Goal: Task Accomplishment & Management: Complete application form

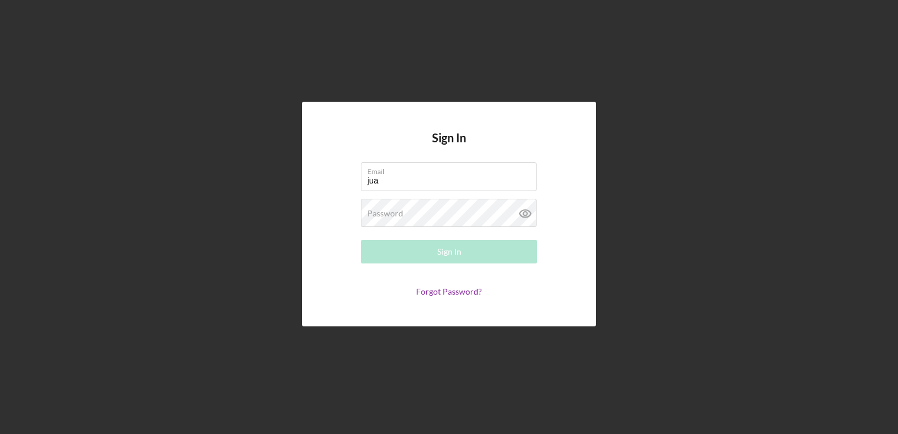
type input "[PERSON_NAME][EMAIL_ADDRESS][DOMAIN_NAME]"
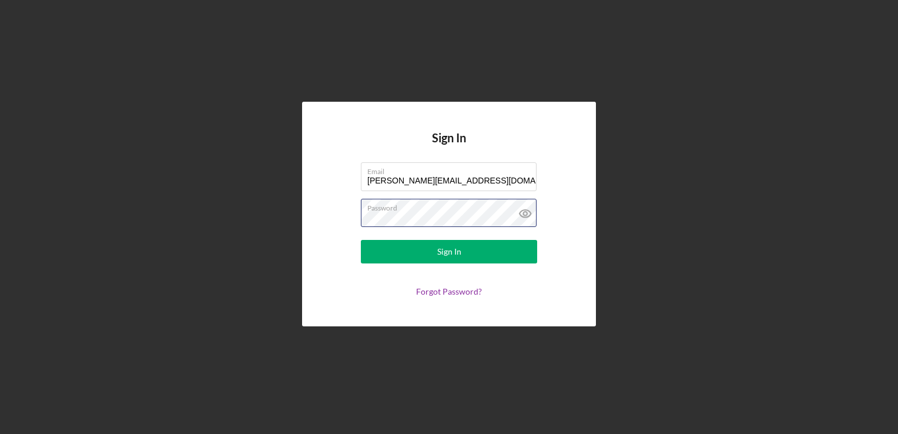
click at [361, 240] on button "Sign In" at bounding box center [449, 252] width 176 height 24
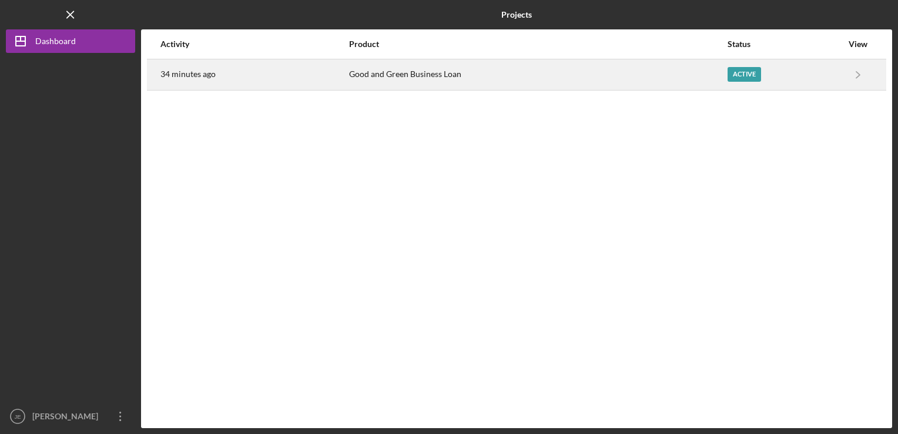
click at [558, 82] on div "Good and Green Business Loan" at bounding box center [537, 74] width 377 height 29
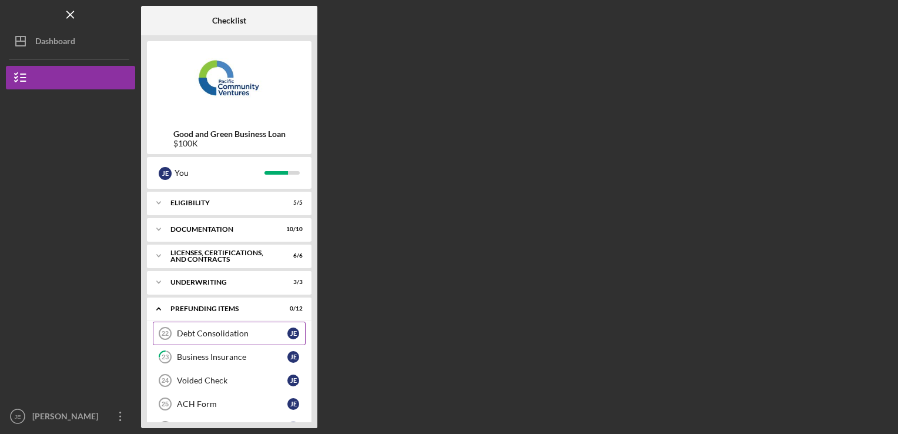
click at [206, 333] on div "Debt Consolidation" at bounding box center [232, 333] width 110 height 9
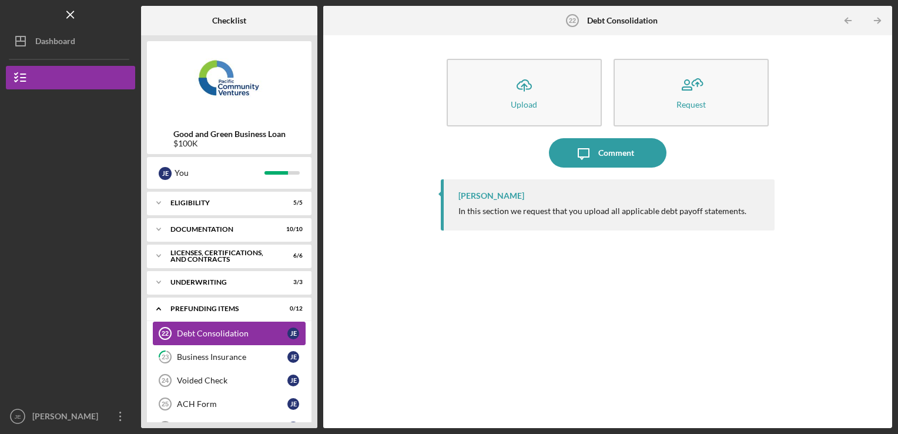
scroll to position [24, 0]
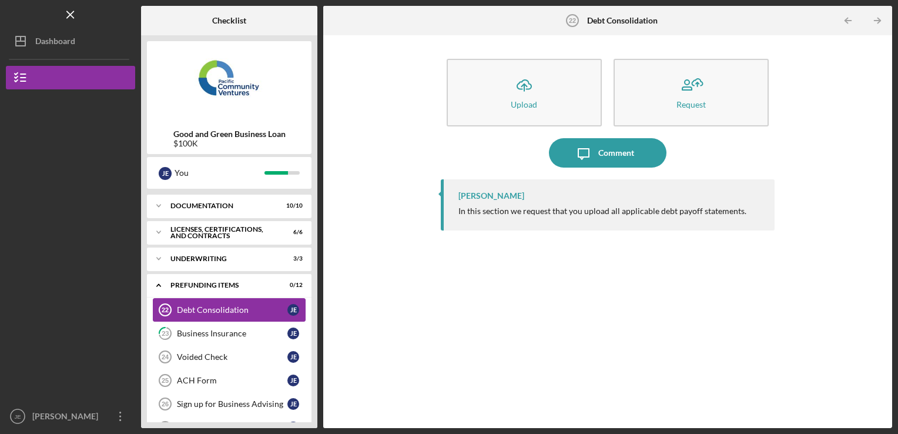
click at [206, 333] on div "Business Insurance" at bounding box center [232, 333] width 110 height 9
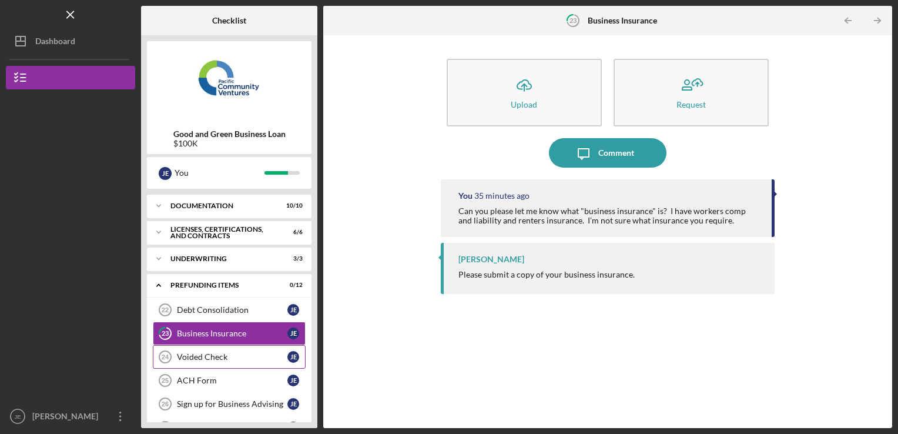
click at [212, 356] on div "Voided Check" at bounding box center [232, 356] width 110 height 9
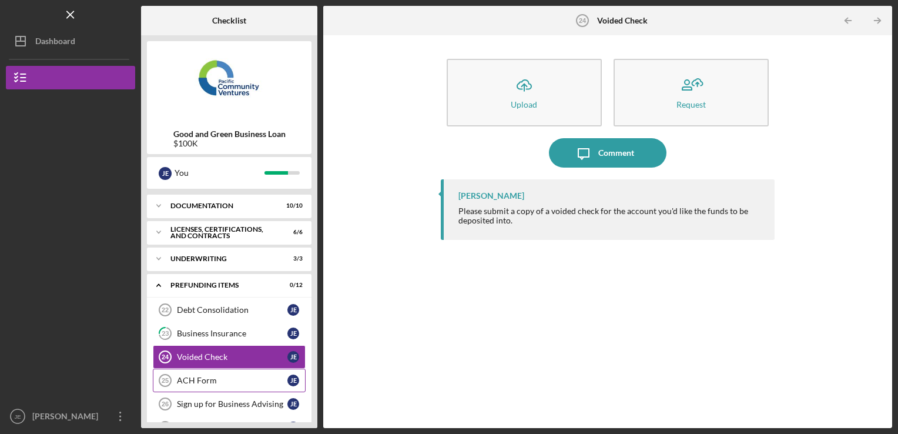
click at [220, 373] on link "ACH Form 25 ACH Form [PERSON_NAME]" at bounding box center [229, 380] width 153 height 24
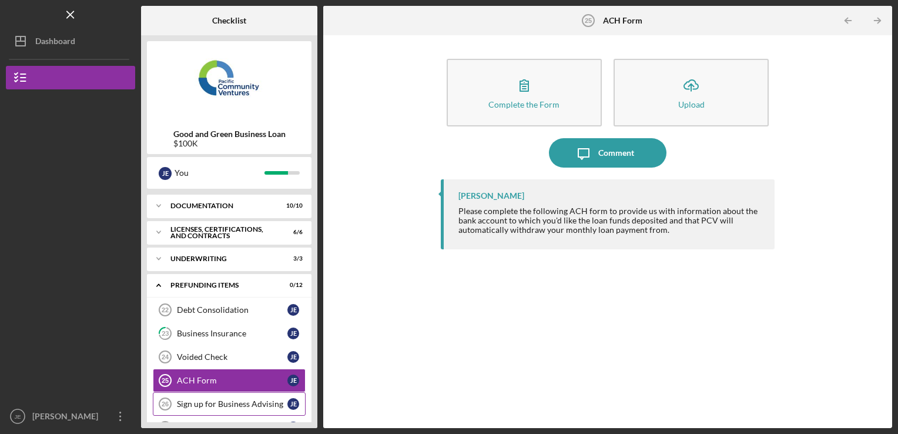
click at [229, 402] on div "Sign up for Business Advising" at bounding box center [232, 403] width 110 height 9
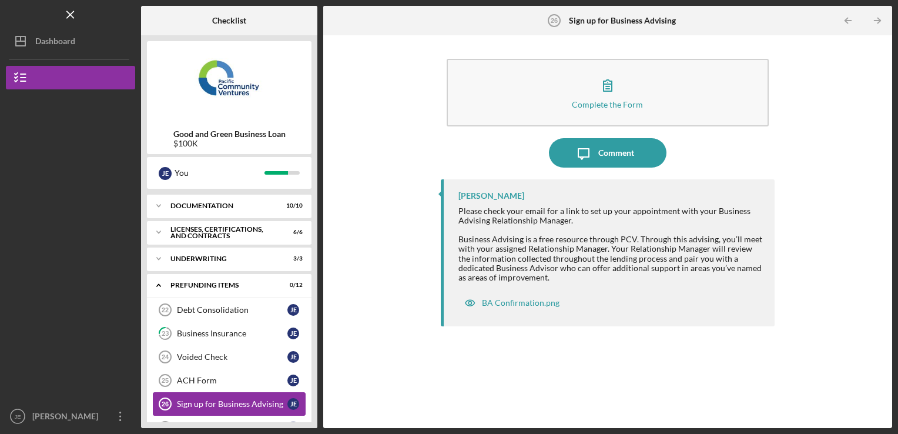
scroll to position [47, 0]
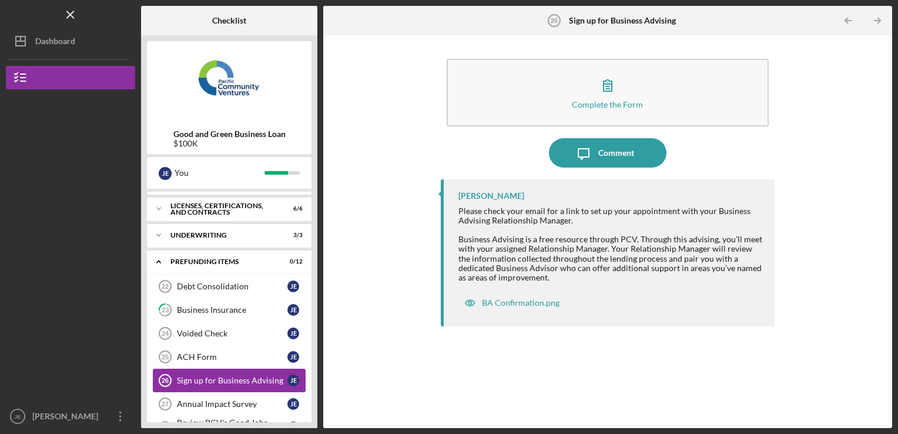
click at [229, 402] on div "Annual Impact Survey" at bounding box center [232, 403] width 110 height 9
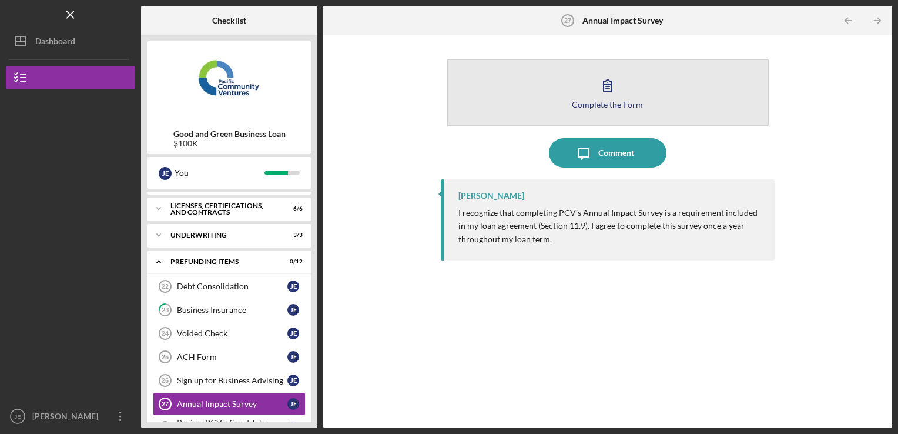
click at [524, 93] on button "Complete the Form Form" at bounding box center [608, 93] width 323 height 68
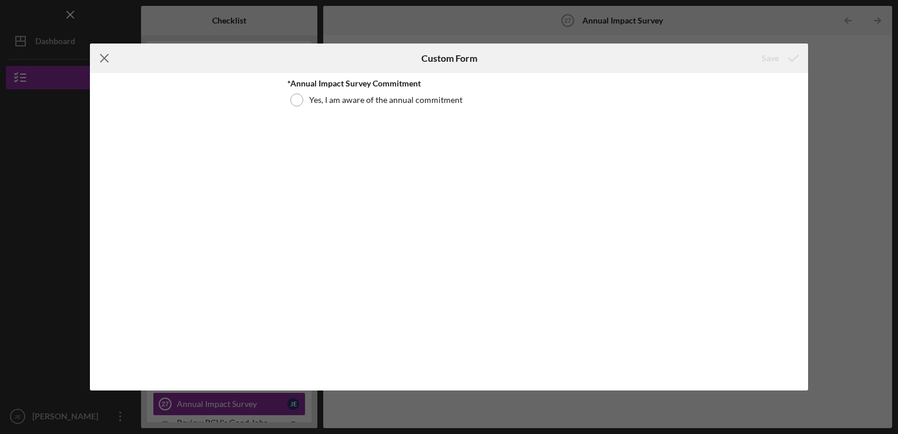
click at [100, 58] on icon "Icon/Menu Close" at bounding box center [104, 57] width 29 height 29
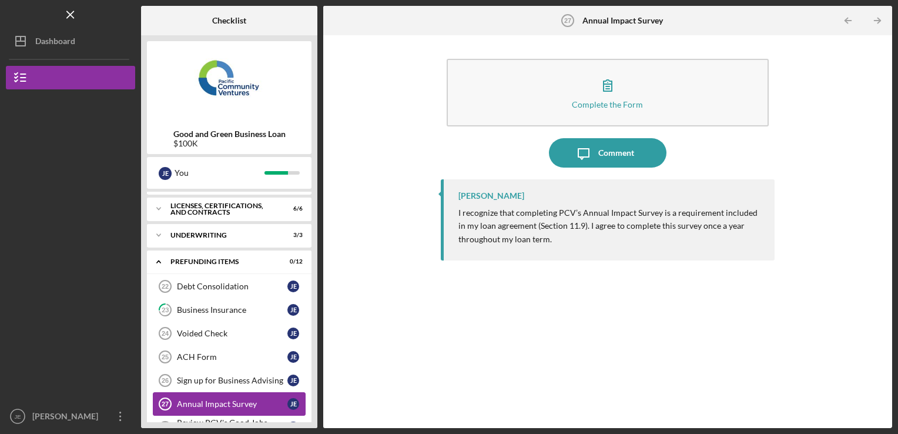
click at [216, 403] on div "Annual Impact Survey" at bounding box center [232, 403] width 110 height 9
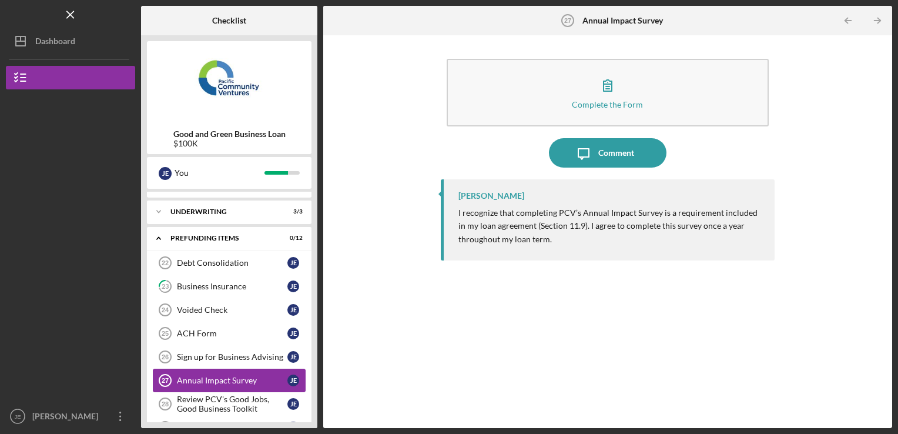
click at [216, 403] on div "Review PCV's Good Jobs, Good Business Toolkit" at bounding box center [232, 403] width 110 height 19
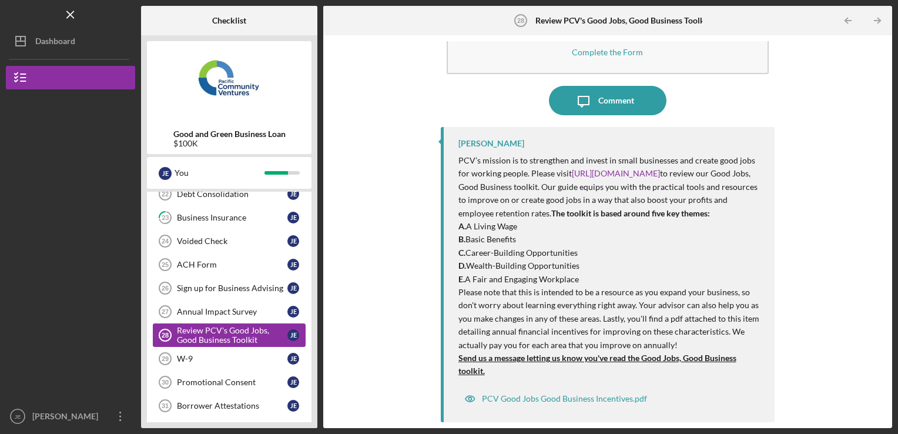
scroll to position [141, 0]
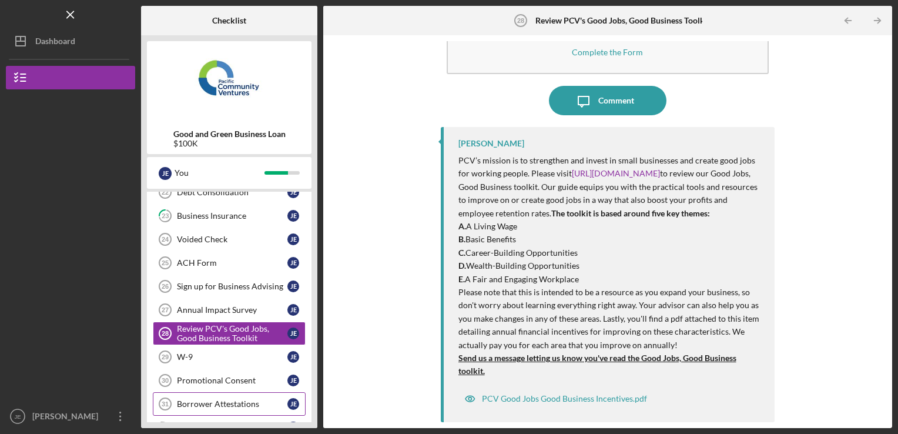
click at [237, 399] on div "Borrower Attestations" at bounding box center [232, 403] width 110 height 9
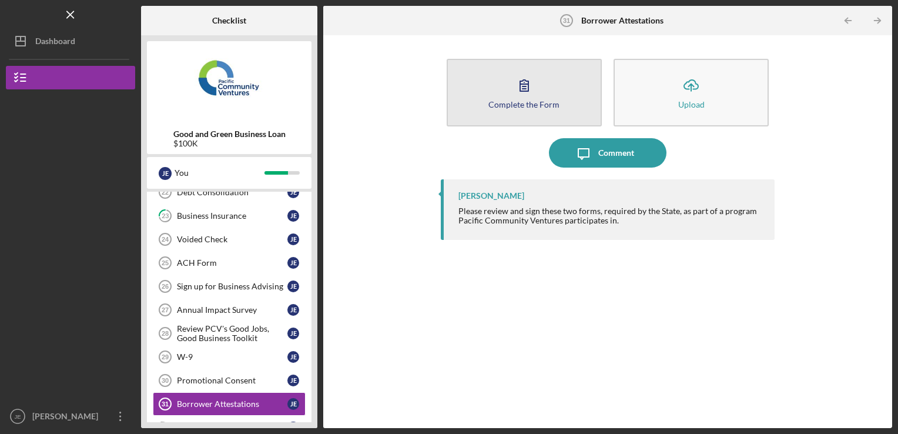
click at [492, 86] on button "Complete the Form Form" at bounding box center [524, 93] width 155 height 68
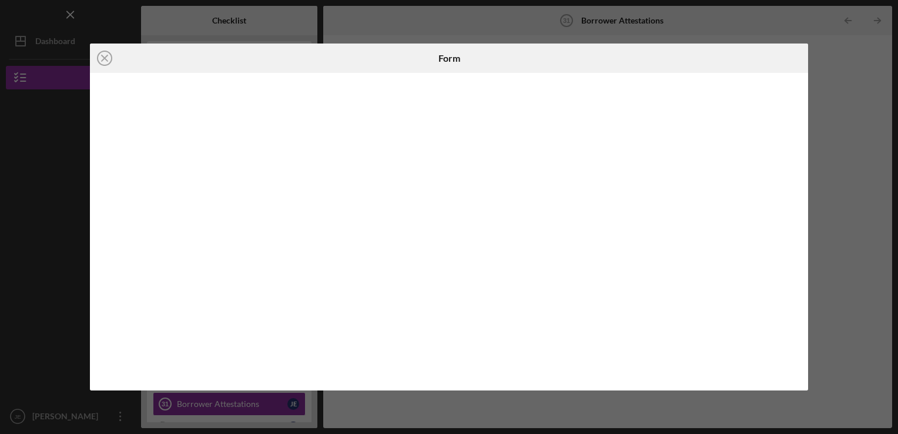
click at [864, 98] on div "Icon/Close Form" at bounding box center [449, 217] width 898 height 434
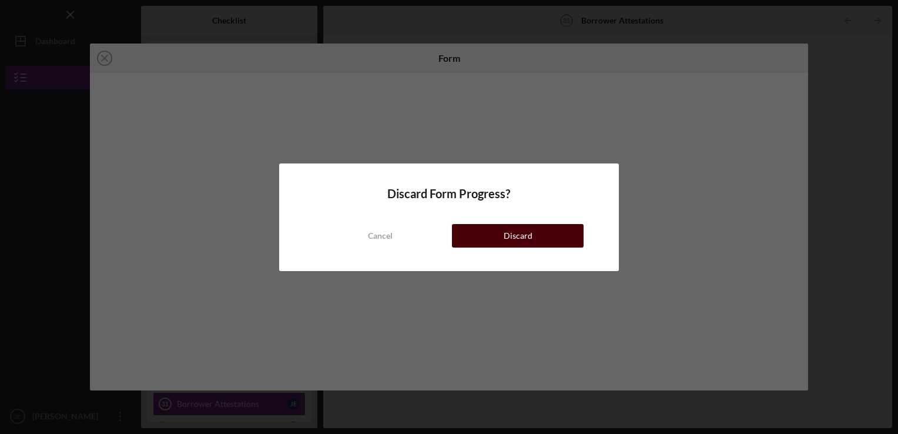
click at [490, 234] on button "Discard" at bounding box center [518, 236] width 132 height 24
